Goal: Task Accomplishment & Management: Use online tool/utility

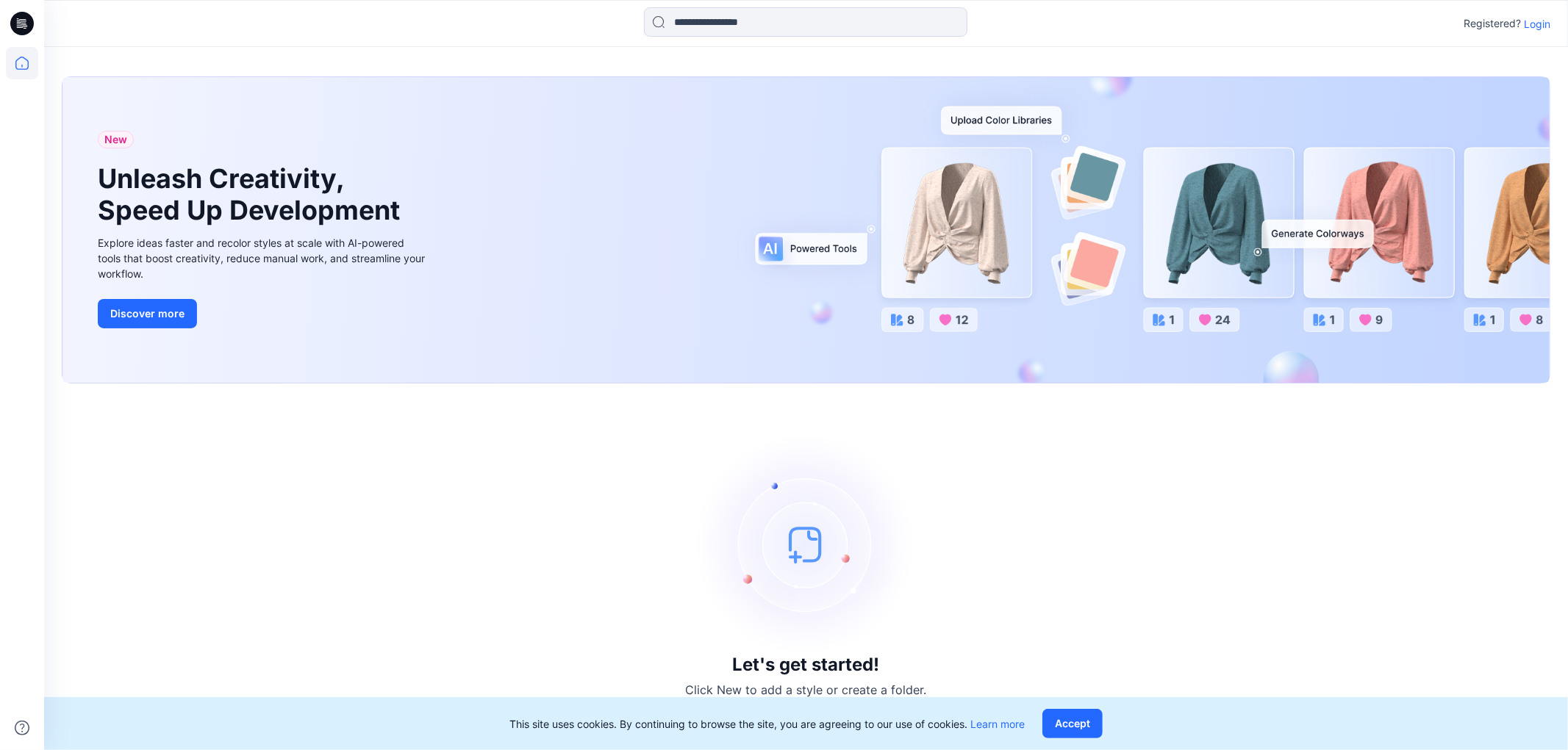
click at [1535, 16] on p "Login" at bounding box center [1536, 24] width 26 height 16
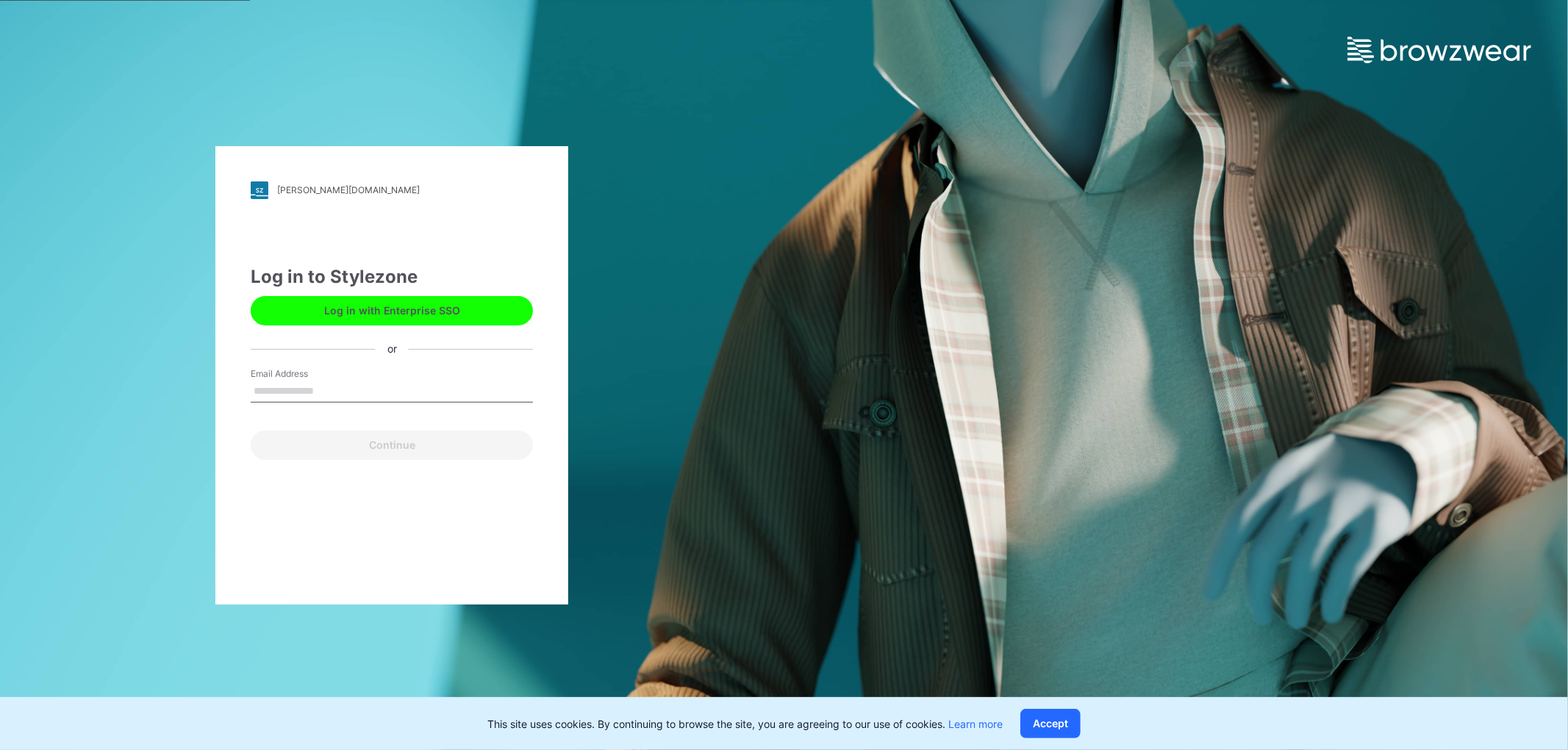
type input "**********"
click at [361, 447] on button "Continue" at bounding box center [391, 445] width 282 height 29
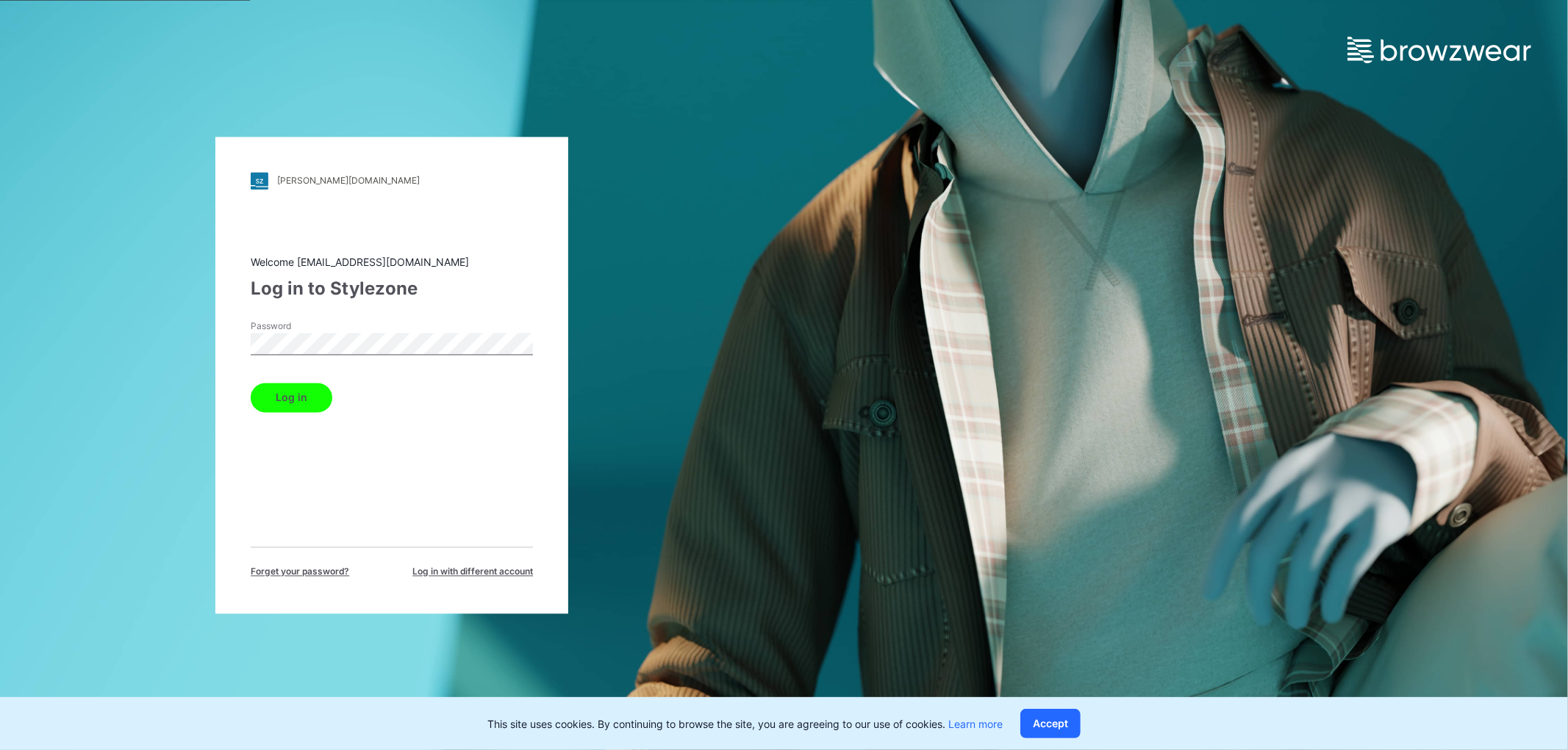
click at [303, 410] on button "Log in" at bounding box center [291, 397] width 81 height 29
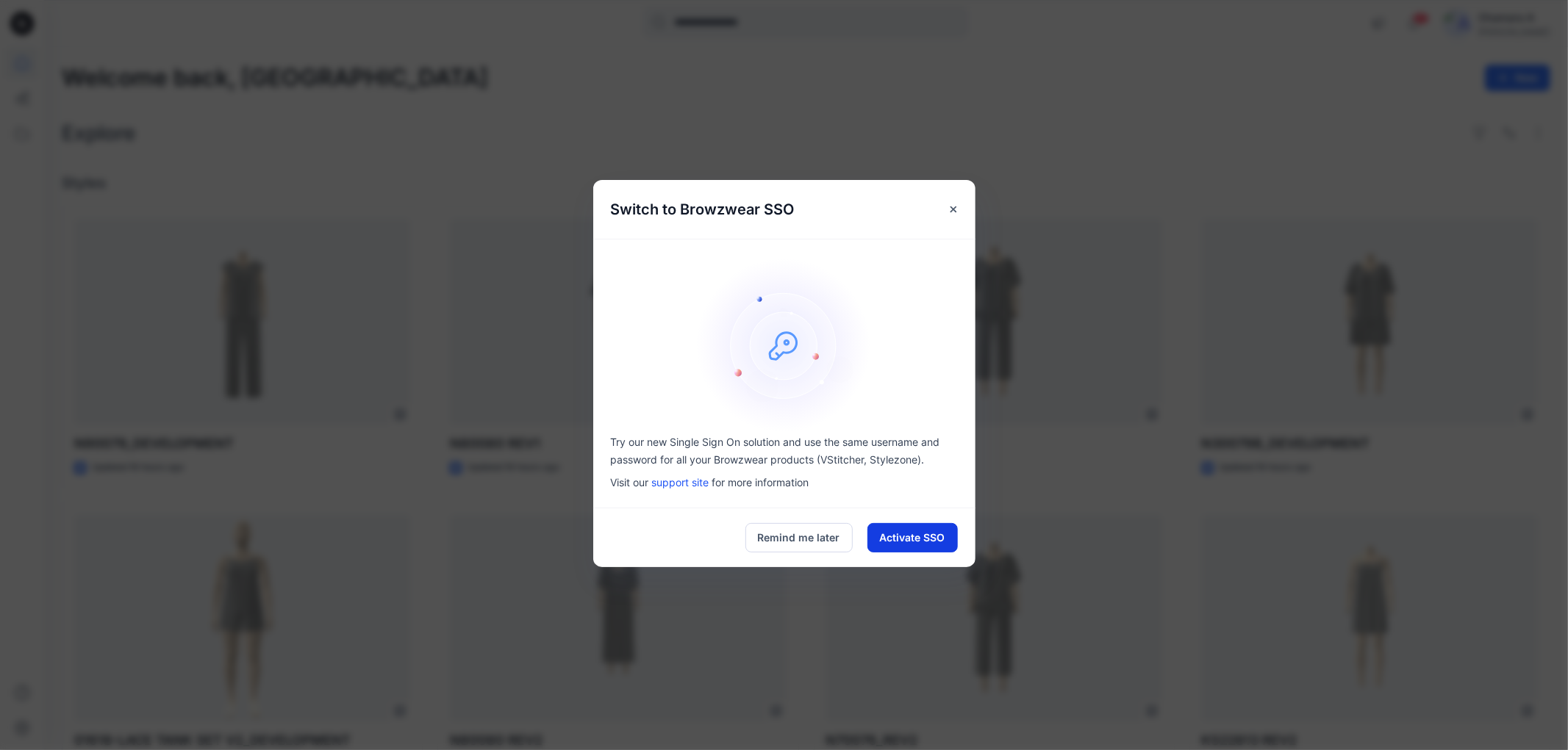
click at [936, 534] on button "Activate SSO" at bounding box center [912, 538] width 90 height 29
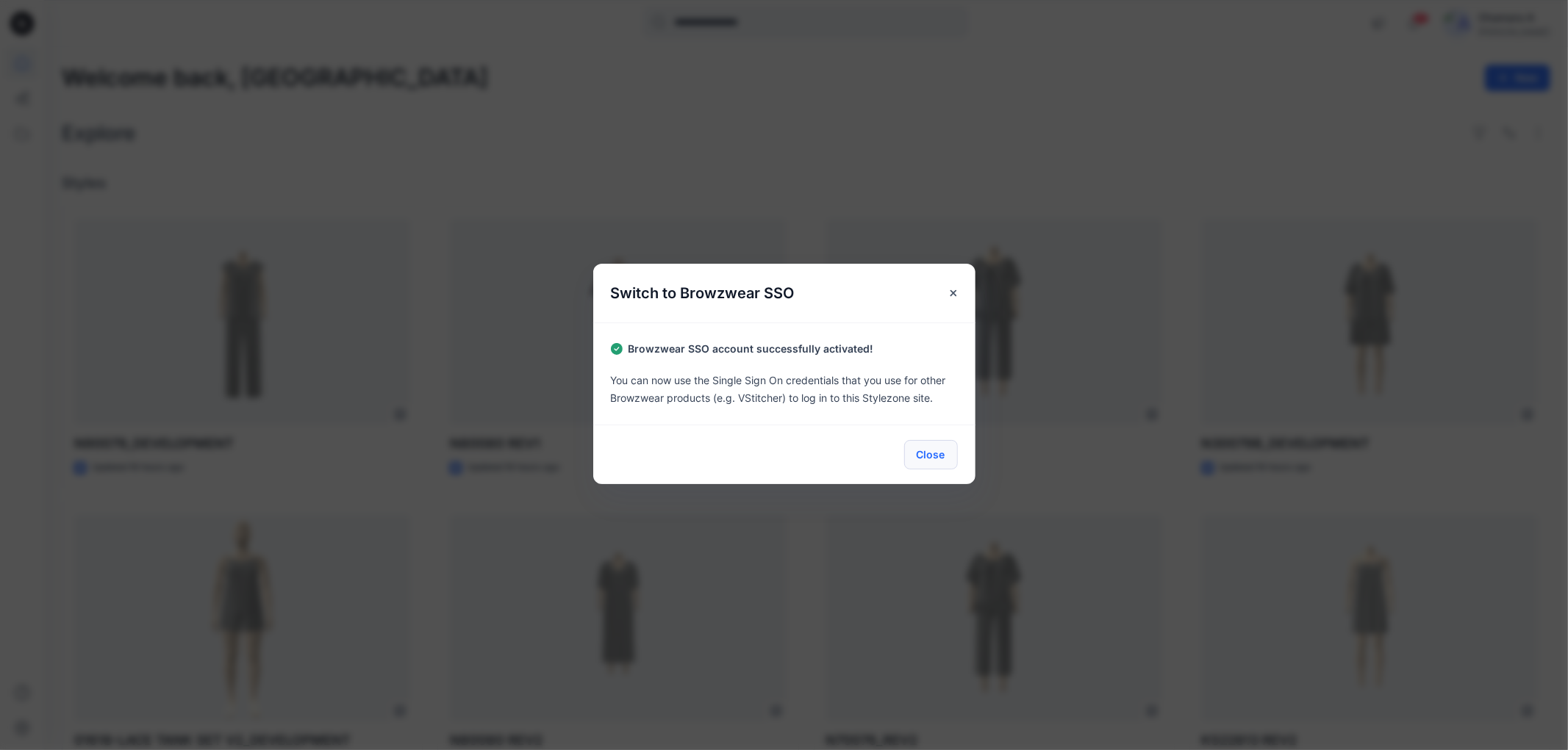
click at [941, 460] on button "Close" at bounding box center [930, 455] width 54 height 29
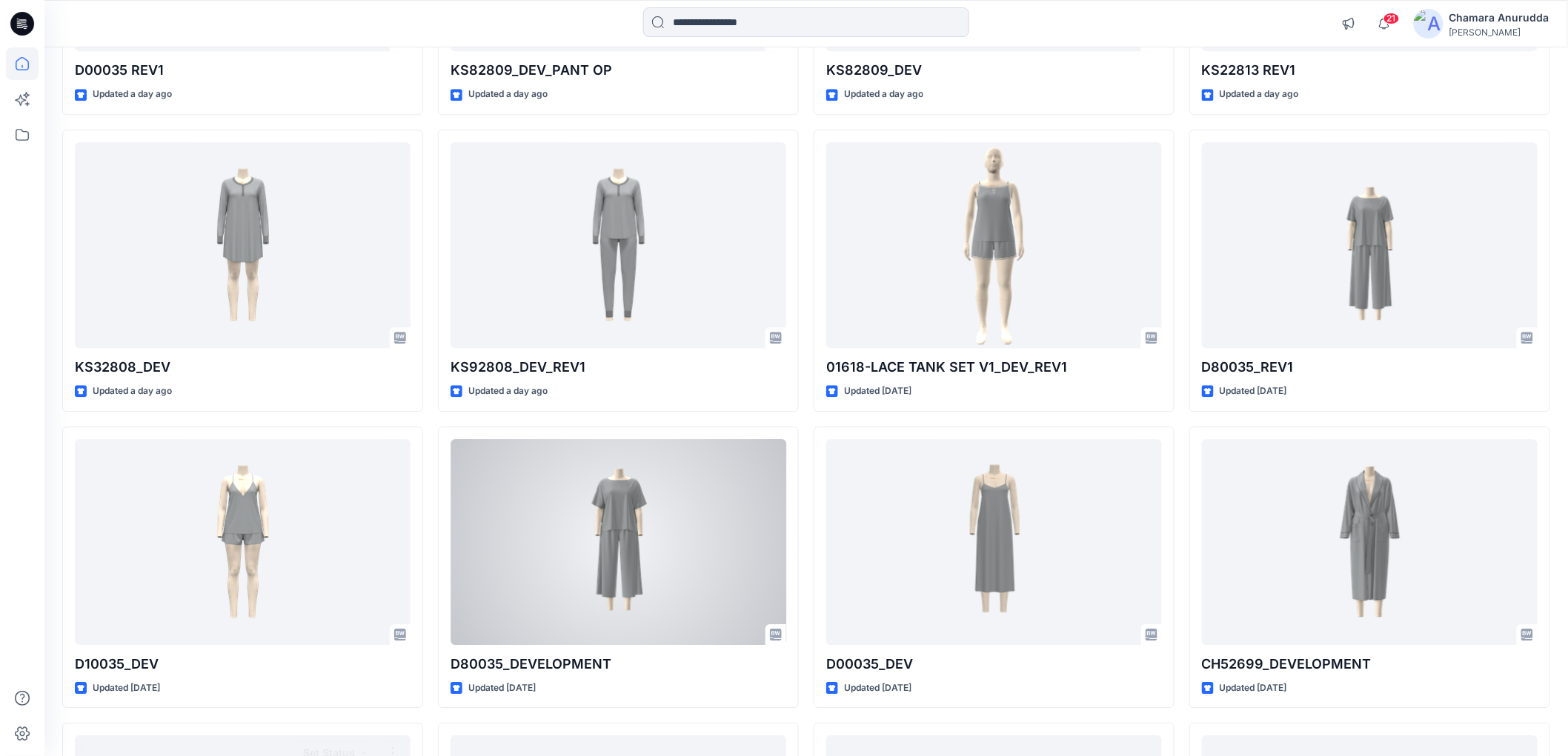
scroll to position [1440, 0]
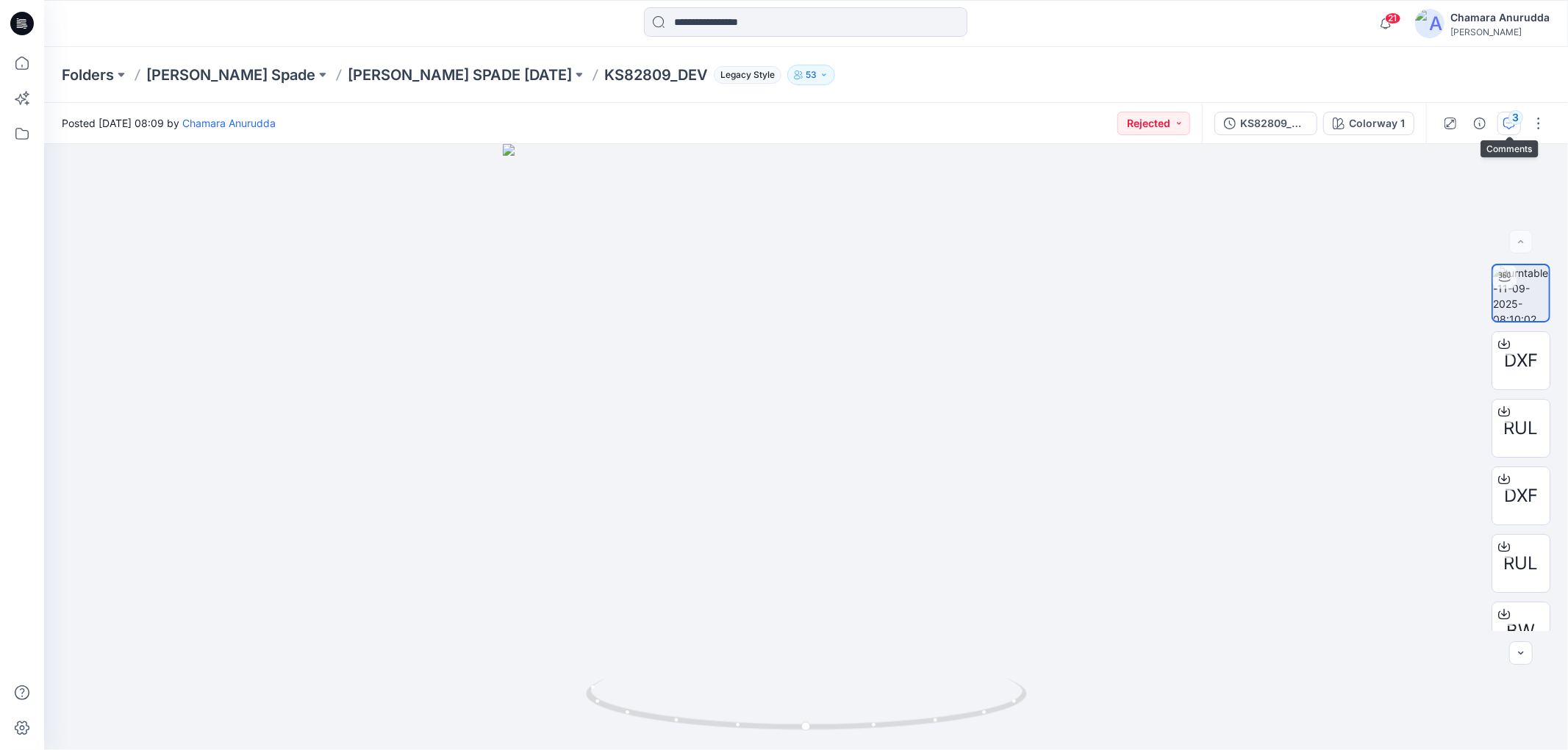
click at [1509, 121] on icon "button" at bounding box center [1509, 123] width 12 height 12
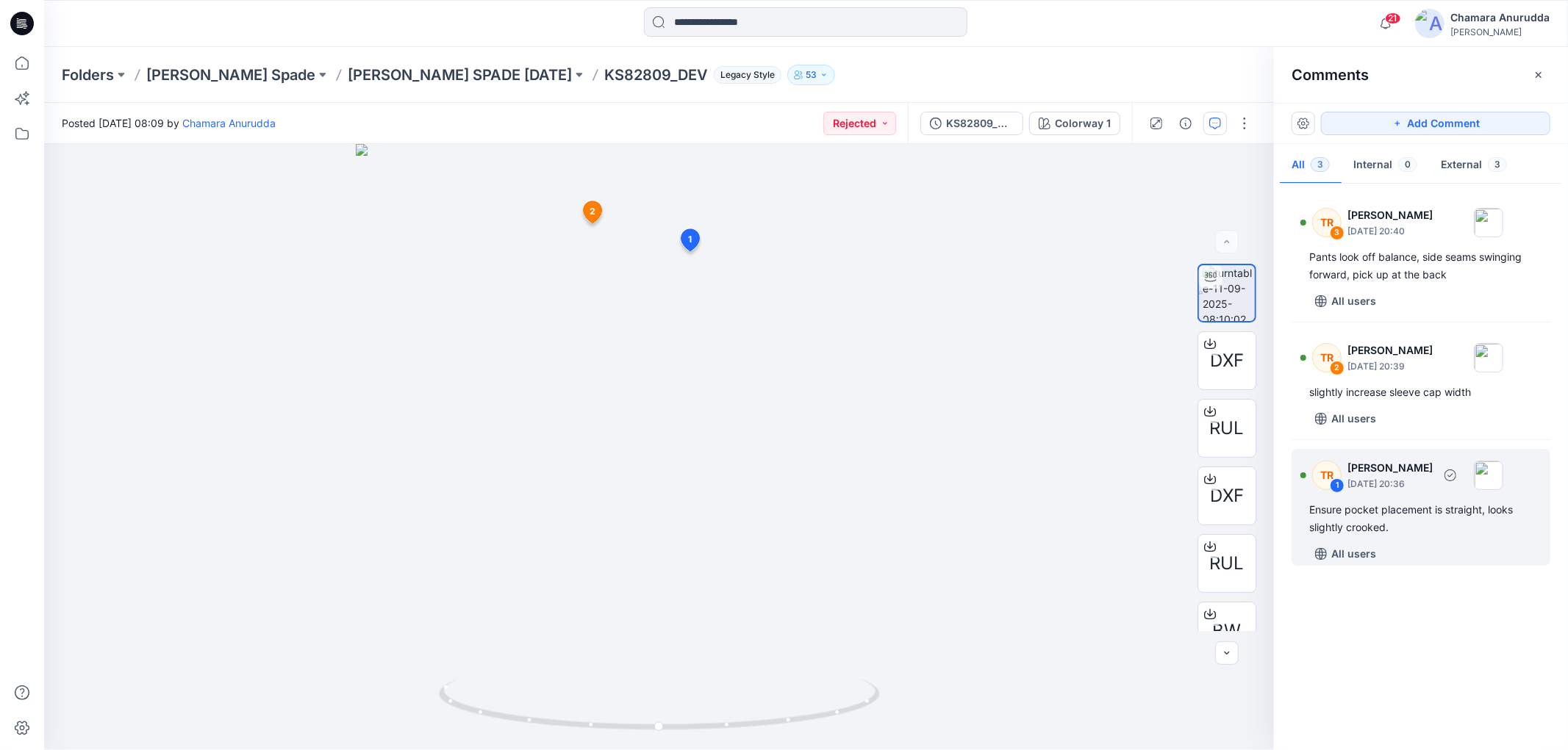
click at [1411, 529] on div "Ensure pocket placement is straight, looks slightly crooked." at bounding box center [1421, 519] width 224 height 36
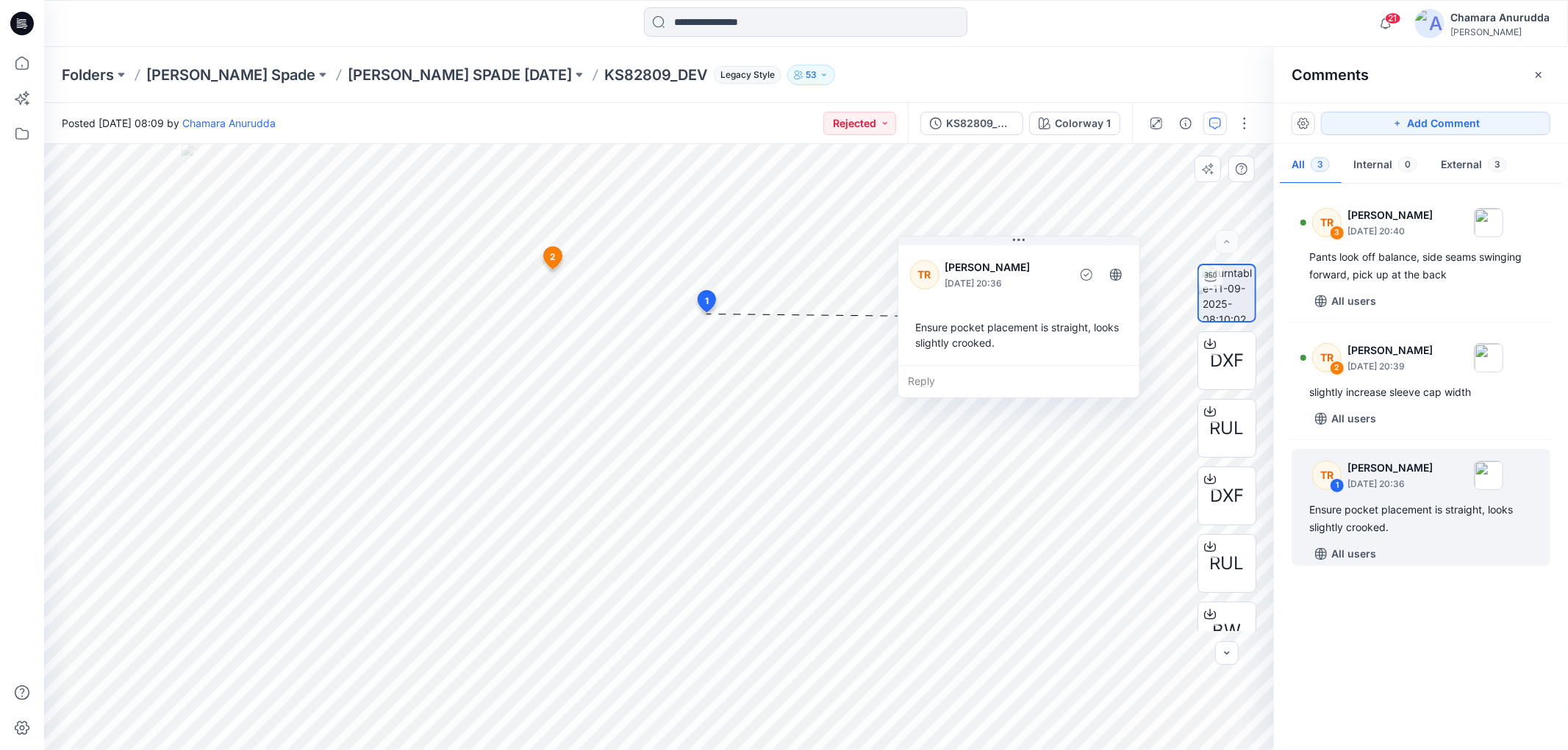
drag, startPoint x: 727, startPoint y: 333, endPoint x: 941, endPoint y: 248, distance: 230.3
click at [941, 248] on div "[PERSON_NAME] [DATE] 20:36 Ensure pocket placement is straight, looks slightly …" at bounding box center [1019, 303] width 241 height 122
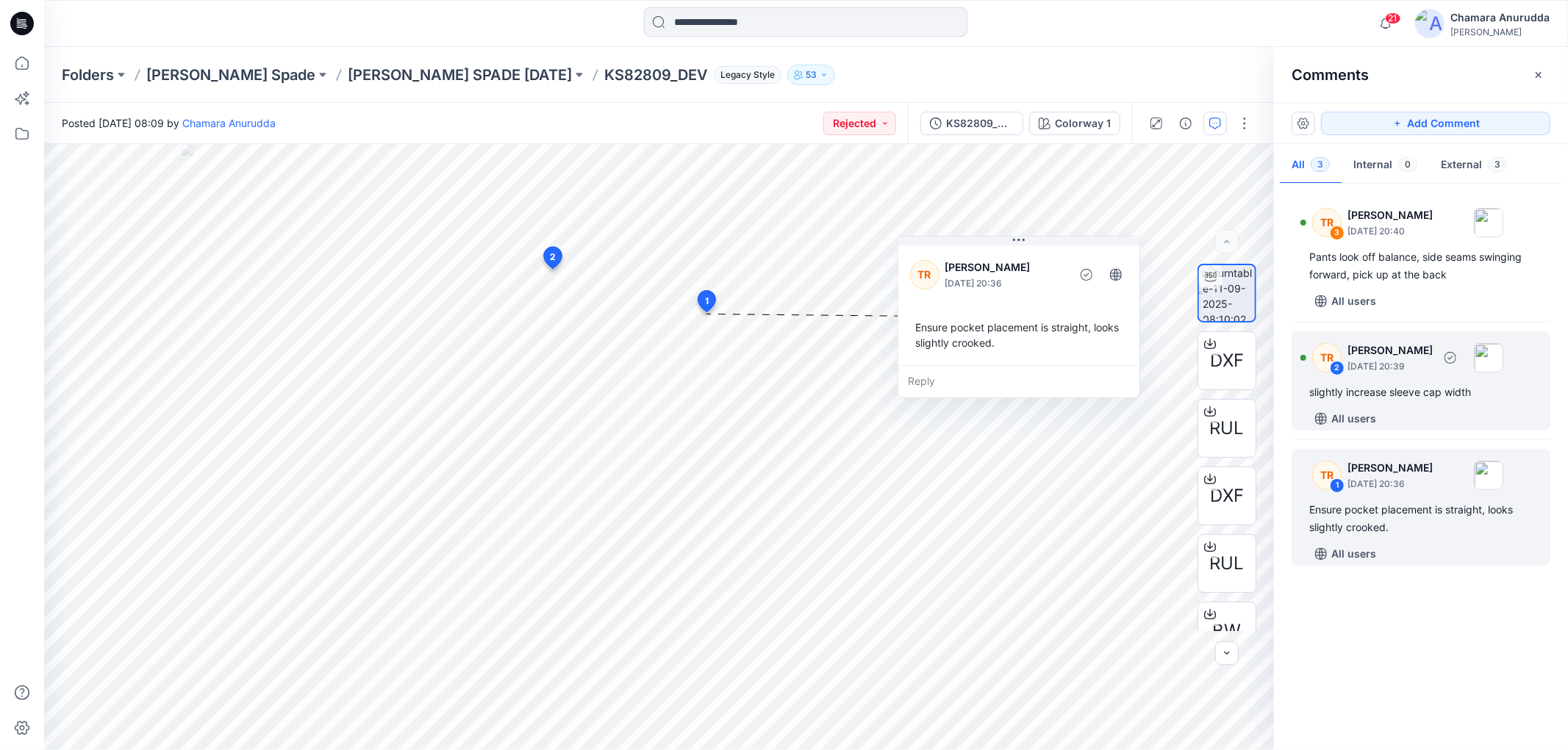
click at [1312, 391] on div "slightly increase sleeve cap width" at bounding box center [1421, 392] width 224 height 17
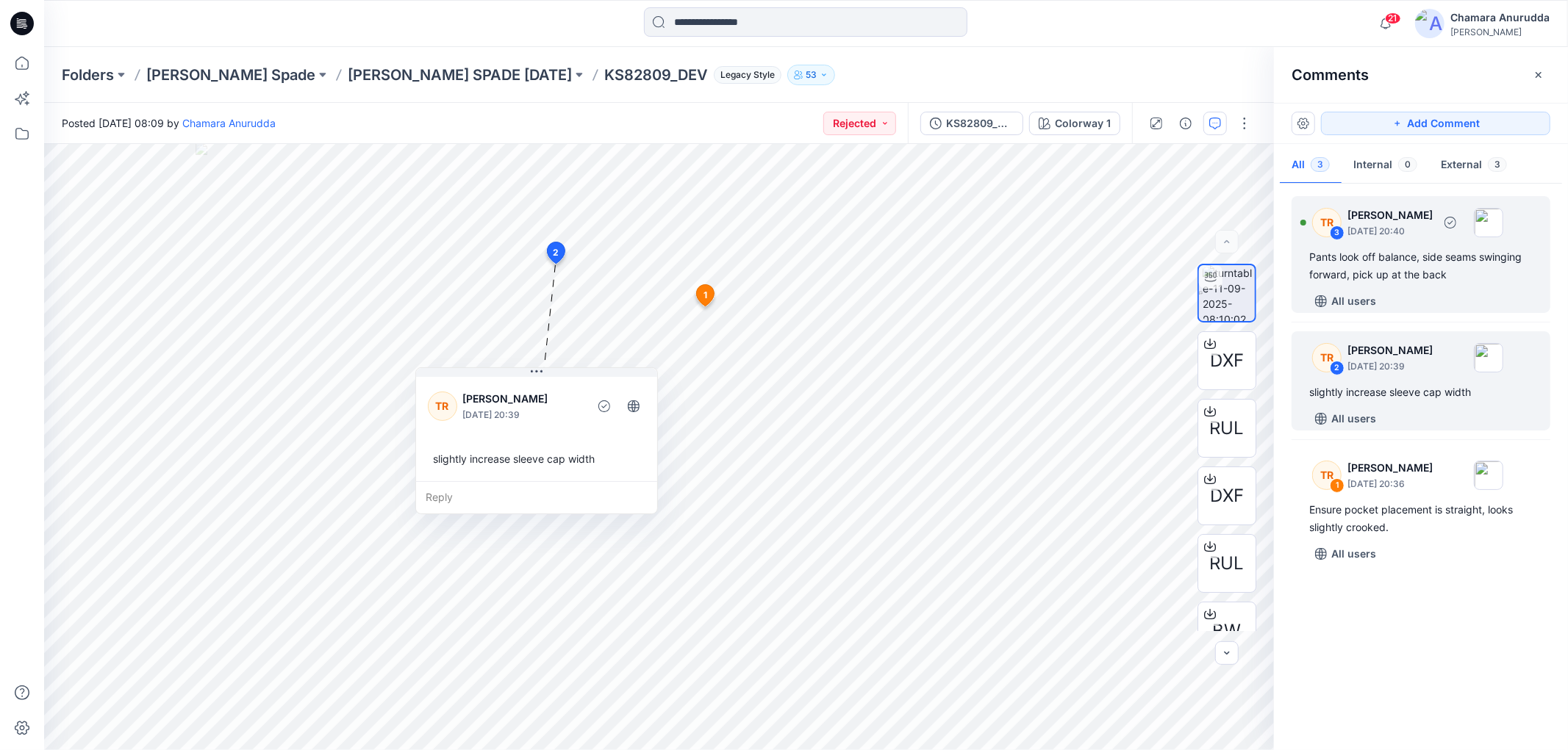
click at [1401, 263] on div "Pants look off balance, side seams swinging forward, pick up at the back" at bounding box center [1421, 266] width 224 height 36
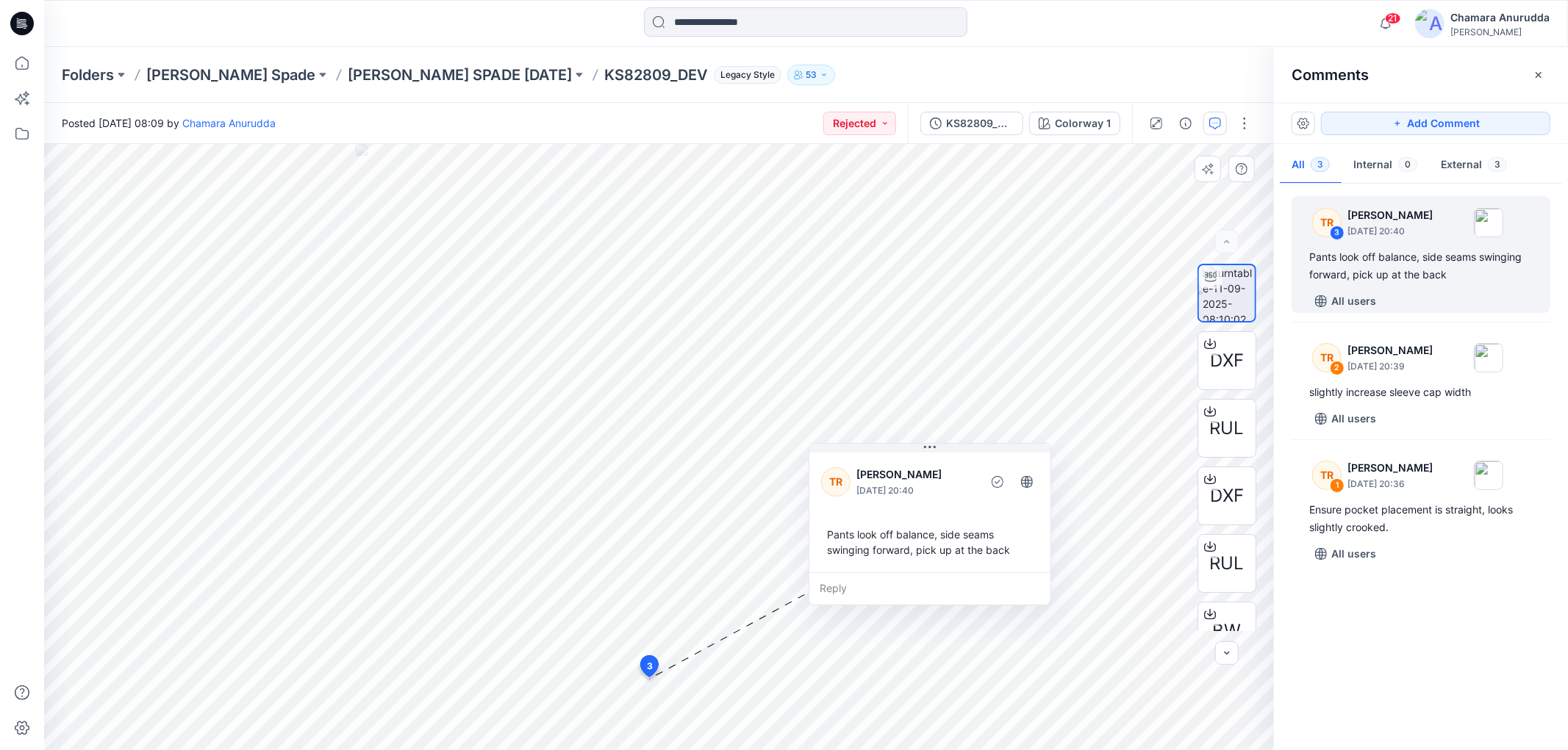
drag, startPoint x: 802, startPoint y: 554, endPoint x: 907, endPoint y: 468, distance: 135.7
click at [907, 468] on p "[PERSON_NAME]" at bounding box center [916, 474] width 120 height 17
